Goal: Task Accomplishment & Management: Complete application form

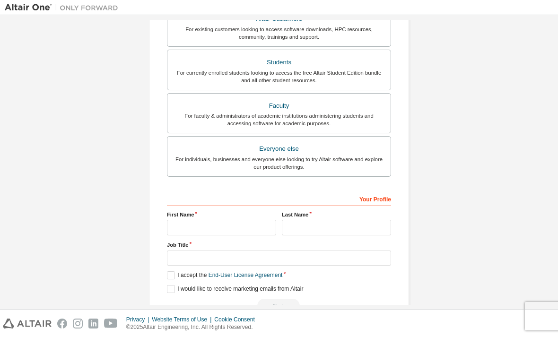
scroll to position [189, 0]
click at [252, 220] on input "text" at bounding box center [221, 228] width 109 height 16
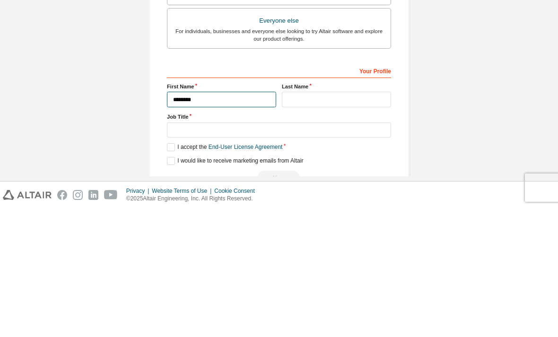
type input "********"
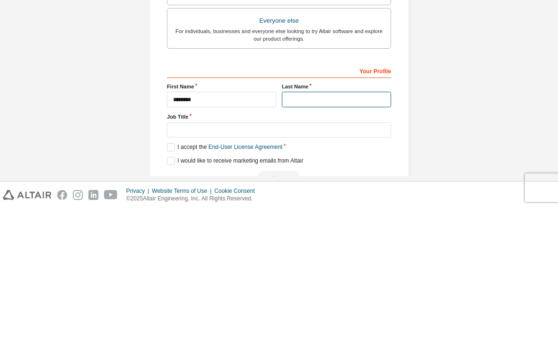
click at [298, 220] on input "text" at bounding box center [336, 228] width 109 height 16
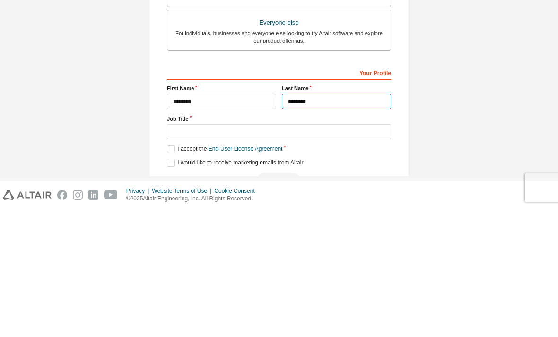
type input "********"
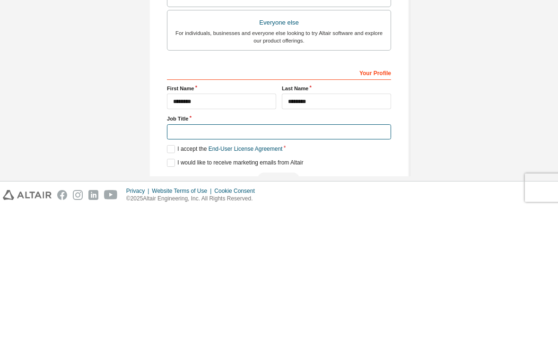
click at [186, 253] on input "text" at bounding box center [279, 261] width 224 height 16
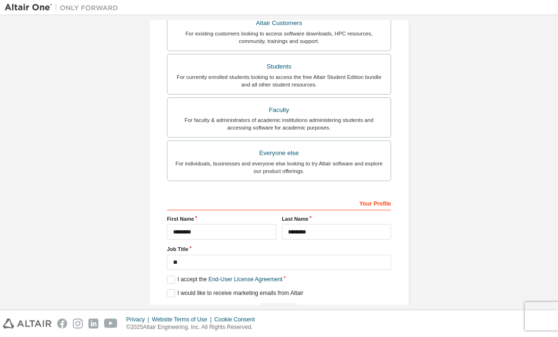
scroll to position [185, 0]
click at [289, 255] on input "**" at bounding box center [279, 263] width 224 height 16
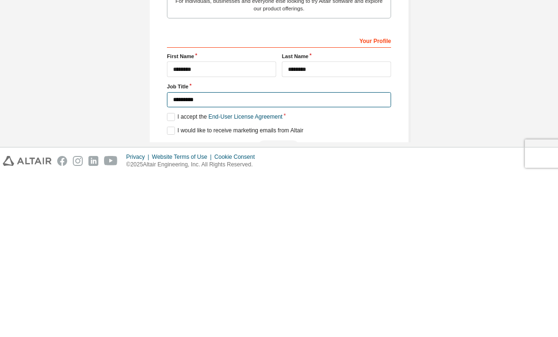
type input "********"
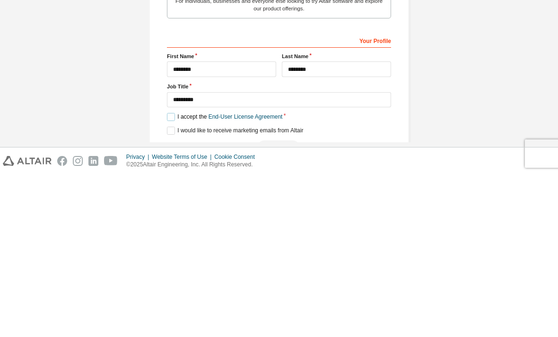
click at [170, 276] on label "I accept the End-User License Agreement" at bounding box center [224, 280] width 115 height 8
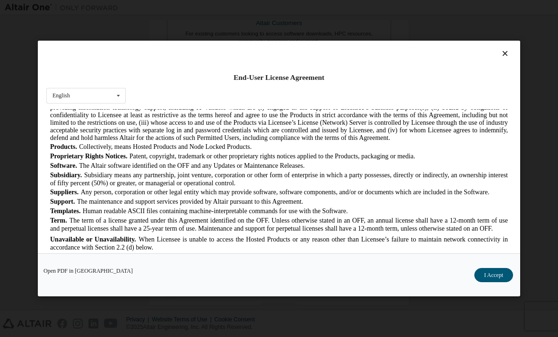
scroll to position [576, 0]
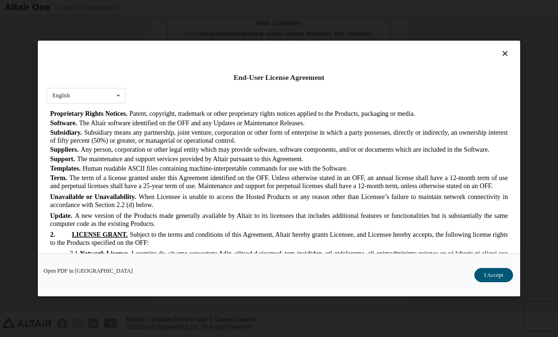
click at [462, 35] on button "I Accept" at bounding box center [233, 26] width 458 height 17
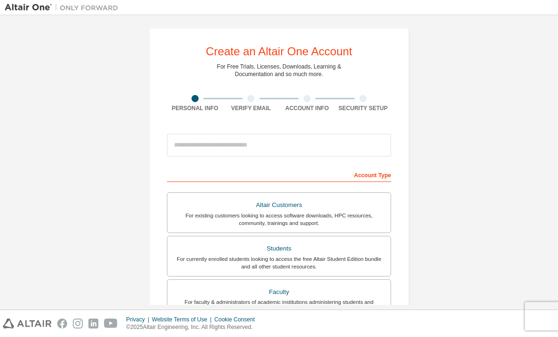
scroll to position [5, 0]
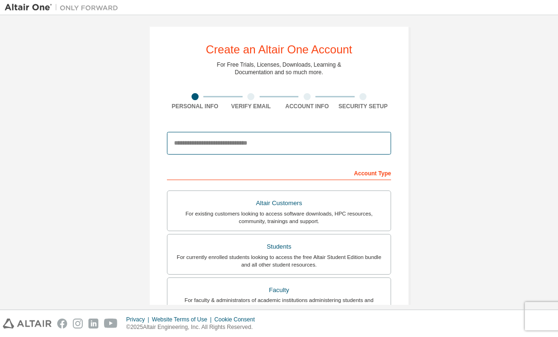
click at [197, 132] on input "email" at bounding box center [279, 143] width 224 height 23
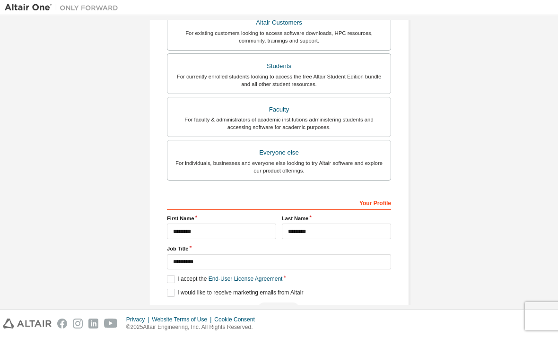
scroll to position [185, 0]
type input "**********"
click at [194, 276] on label "I accept the End-User License Agreement" at bounding box center [224, 280] width 115 height 8
click at [269, 276] on link "End-User License Agreement" at bounding box center [246, 279] width 74 height 7
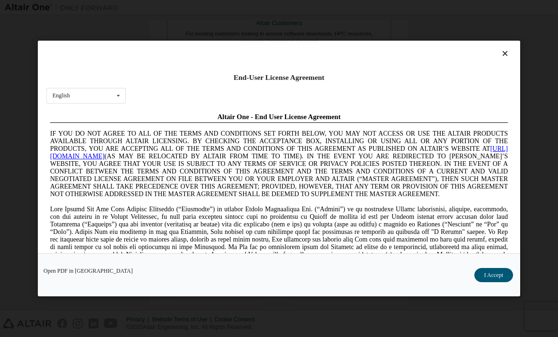
scroll to position [0, 0]
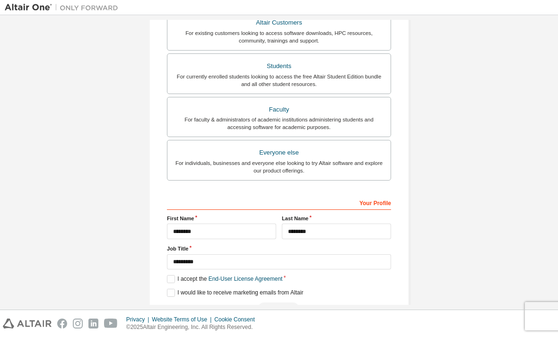
scroll to position [185, 0]
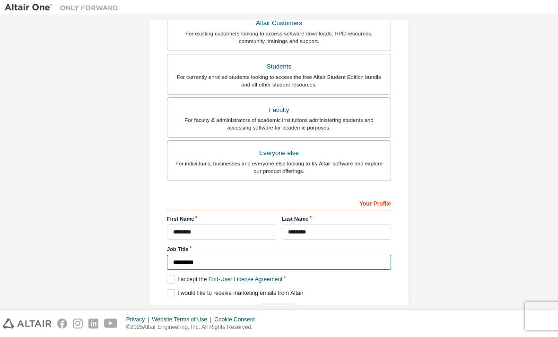
click at [289, 255] on input "********" at bounding box center [279, 263] width 224 height 16
click at [170, 289] on label "I would like to receive marketing emails from Altair" at bounding box center [235, 293] width 136 height 8
click at [172, 289] on label "I would like to receive marketing emails from Altair" at bounding box center [235, 293] width 136 height 8
click at [170, 276] on label "I accept the End-User License Agreement" at bounding box center [224, 280] width 115 height 8
click at [179, 276] on label "I accept the End-User License Agreement" at bounding box center [224, 280] width 115 height 8
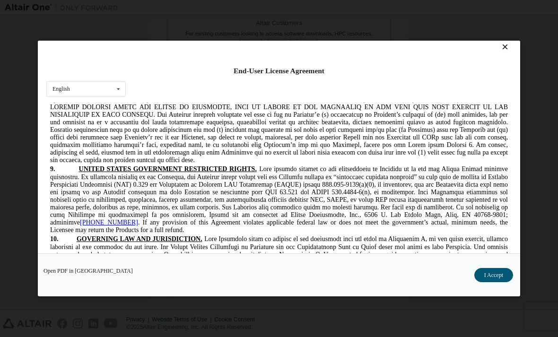
scroll to position [7, 0]
click at [495, 282] on button "I Accept" at bounding box center [493, 275] width 39 height 14
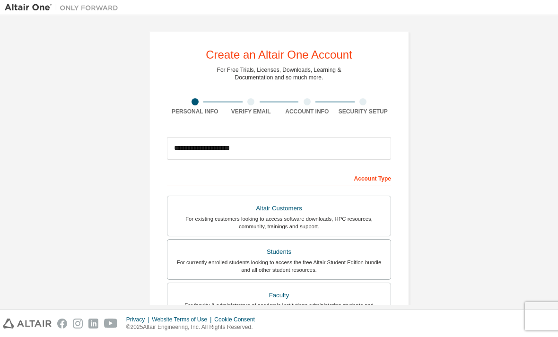
scroll to position [0, 0]
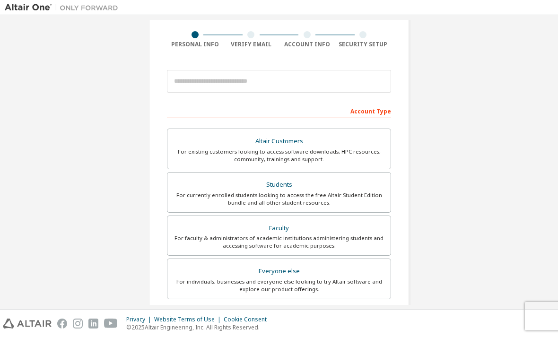
scroll to position [57, 0]
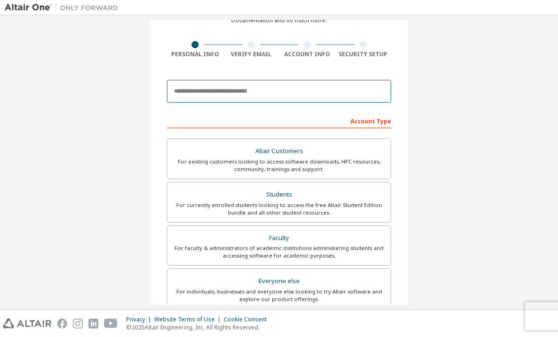
click at [296, 82] on input "email" at bounding box center [279, 91] width 224 height 23
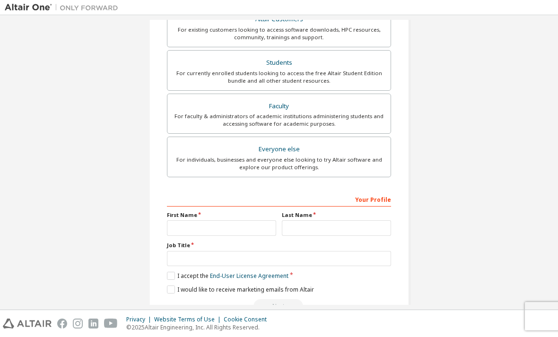
scroll to position [189, 0]
type input "**********"
click at [200, 228] on input "text" at bounding box center [221, 228] width 109 height 16
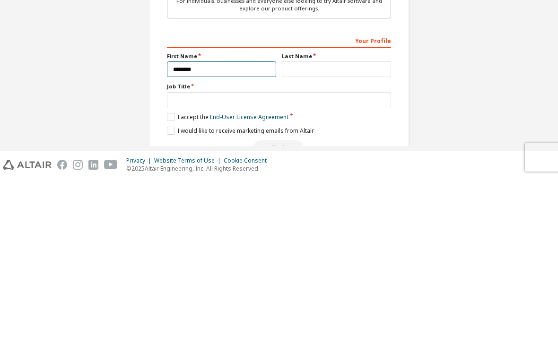
type input "********"
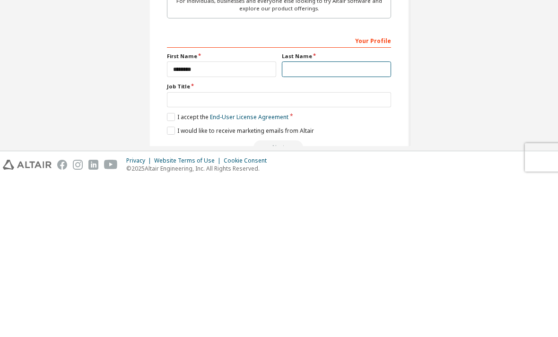
click at [321, 220] on input "text" at bounding box center [336, 228] width 109 height 16
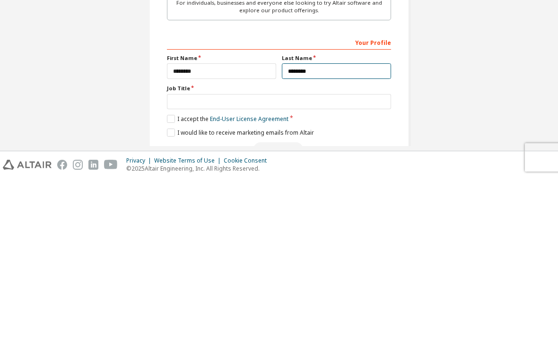
type input "********"
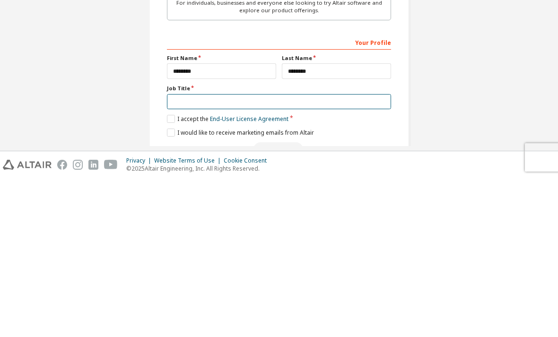
click at [184, 253] on input "text" at bounding box center [279, 261] width 224 height 16
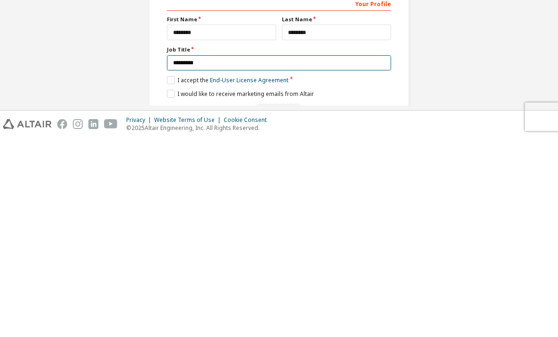
scroll to position [8, 0]
type input "********"
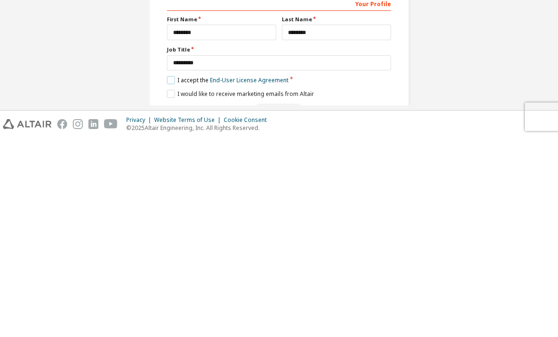
click at [181, 276] on label "I accept the End-User License Agreement" at bounding box center [228, 280] width 122 height 8
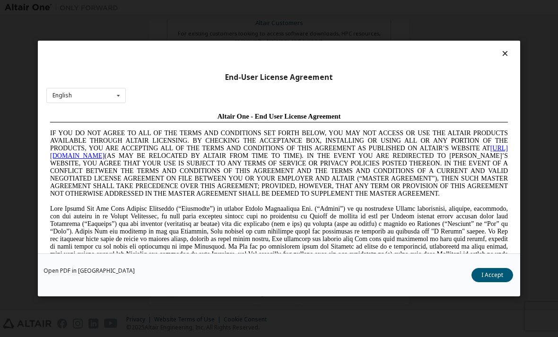
scroll to position [0, 0]
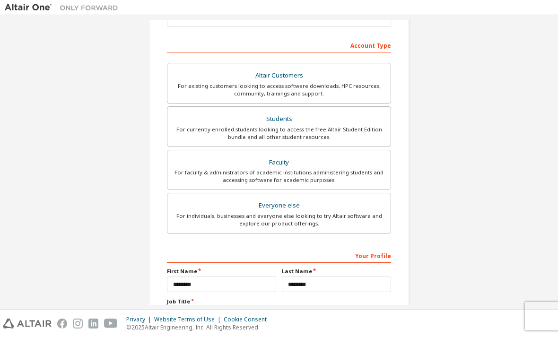
scroll to position [137, 0]
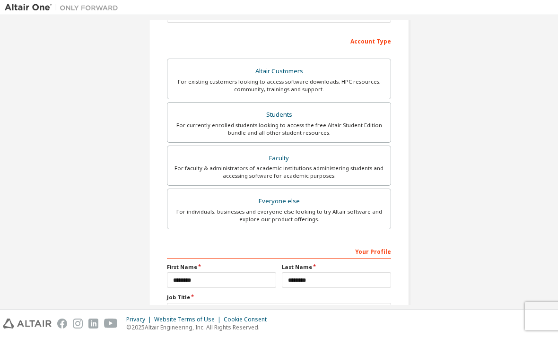
click at [210, 108] on div "Students" at bounding box center [279, 114] width 212 height 13
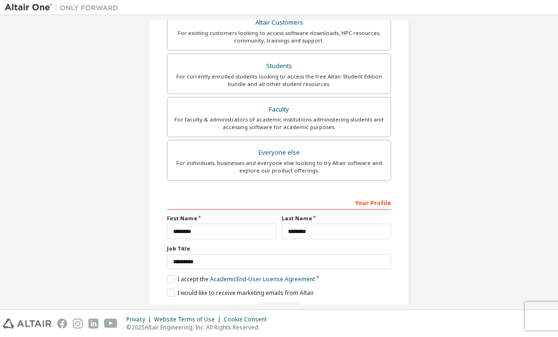
scroll to position [185, 0]
click at [176, 276] on label "I accept the Academic End-User License Agreement" at bounding box center [241, 280] width 148 height 8
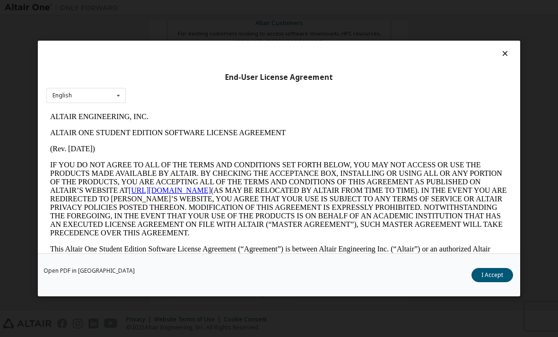
scroll to position [0, 0]
click at [487, 282] on button "I Accept" at bounding box center [493, 275] width 42 height 14
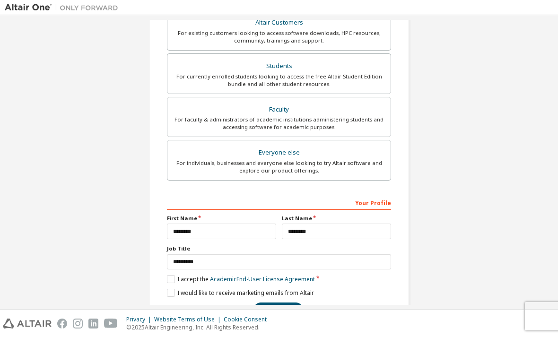
scroll to position [185, 0]
click at [288, 303] on button "Next" at bounding box center [279, 310] width 50 height 14
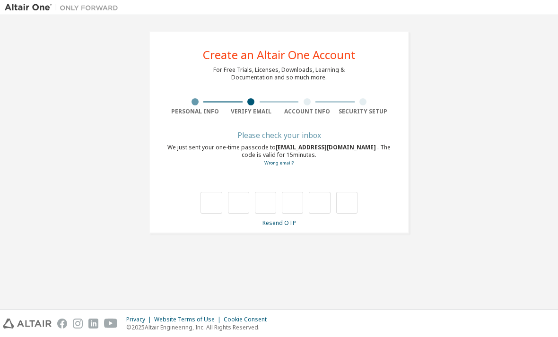
scroll to position [0, 0]
click at [286, 219] on link "Resend OTP" at bounding box center [280, 223] width 34 height 8
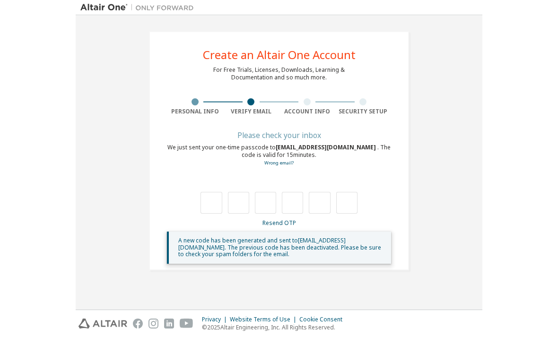
scroll to position [30, 0]
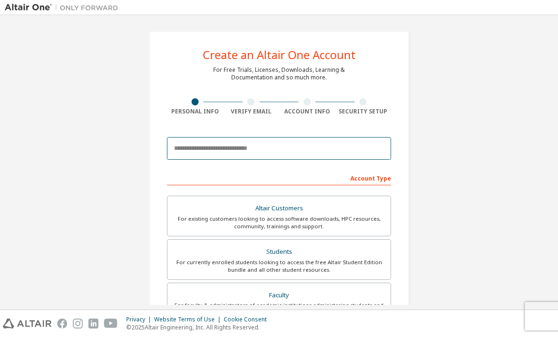
click at [200, 160] on input "email" at bounding box center [279, 148] width 224 height 23
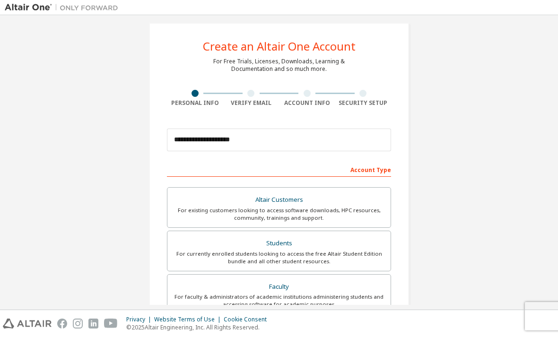
scroll to position [7, 0]
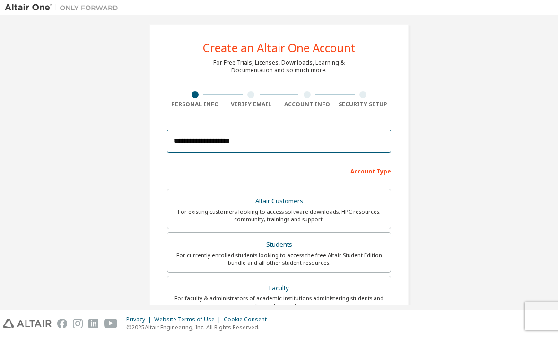
type input "**********"
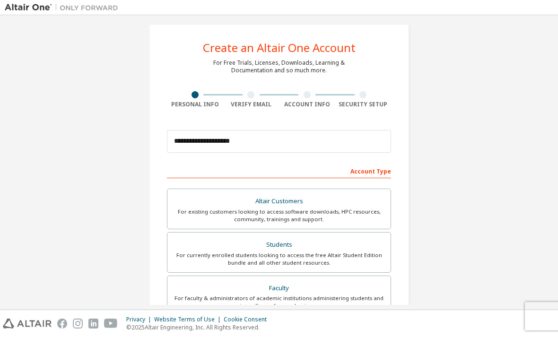
click at [222, 237] on label "Students For currently enrolled students looking to access the free Altair Stud…" at bounding box center [279, 252] width 224 height 41
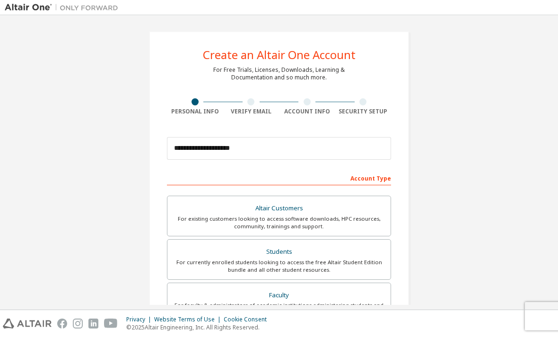
scroll to position [0, 0]
